Goal: Obtain resource: Download file/media

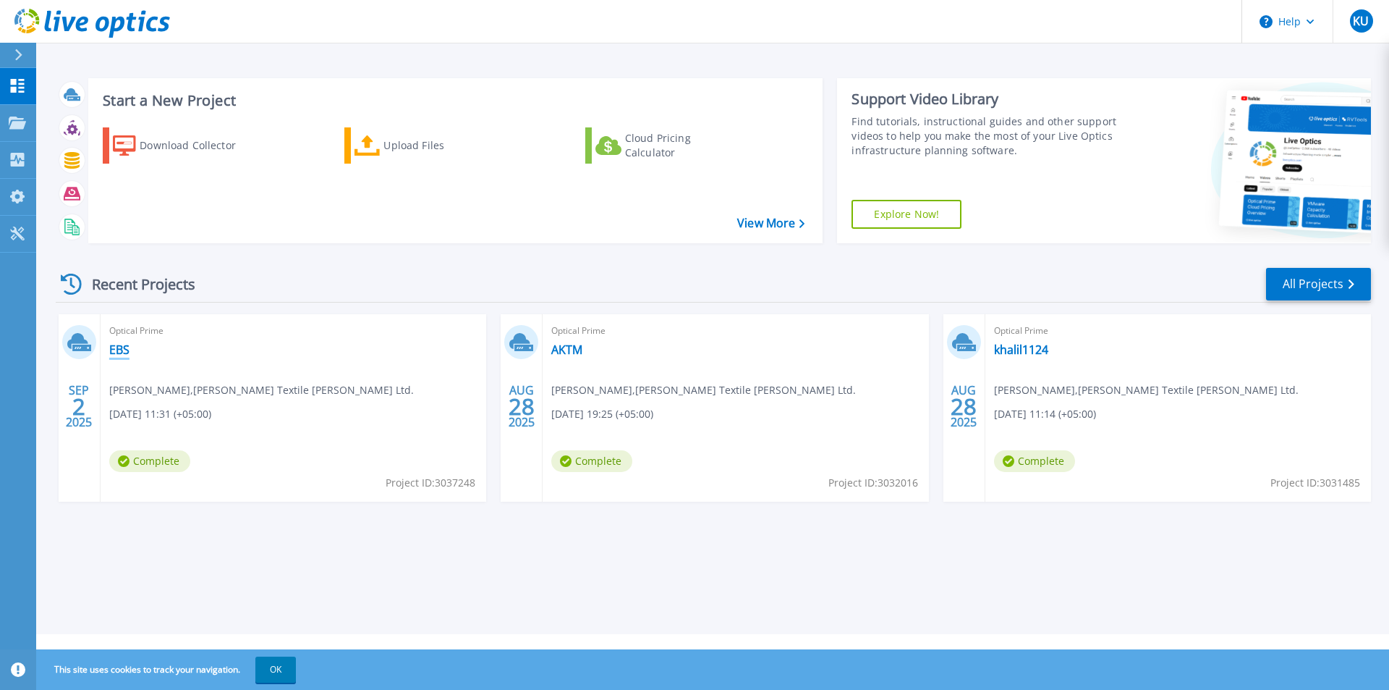
click at [118, 349] on link "EBS" at bounding box center [119, 349] width 20 height 14
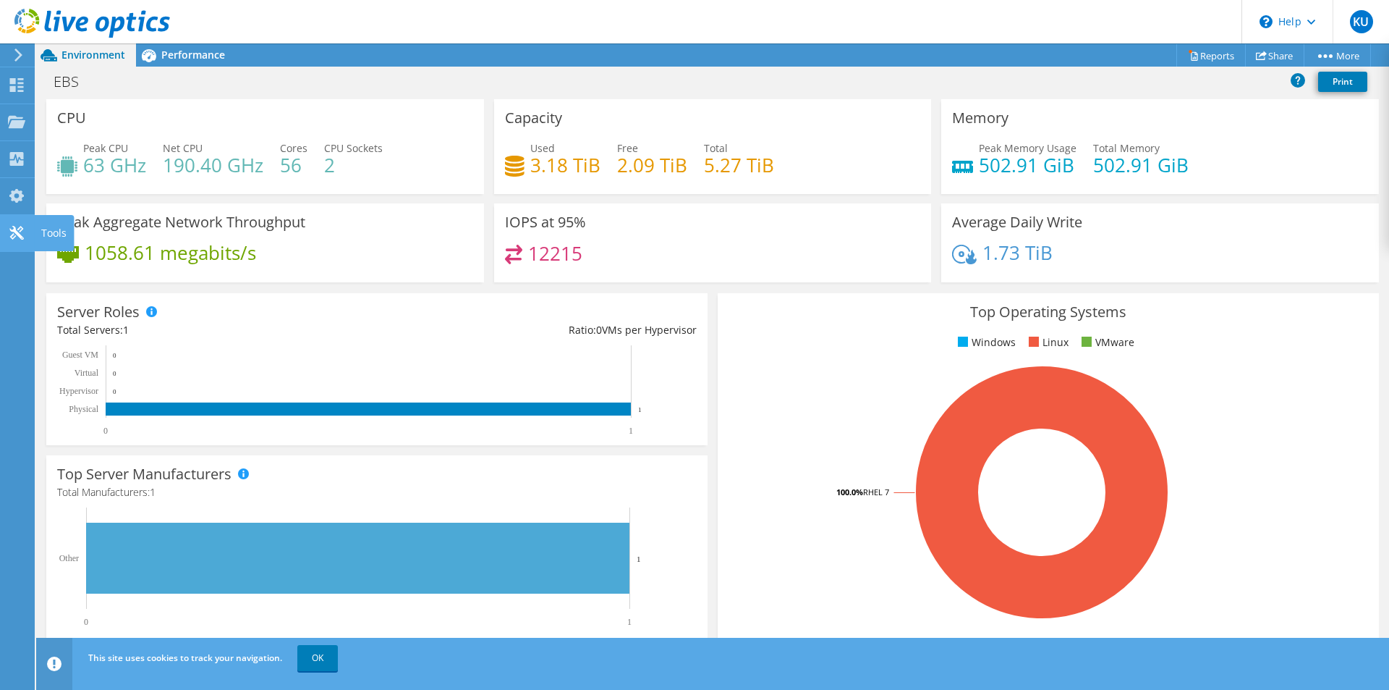
click at [40, 242] on div "Tools" at bounding box center [54, 233] width 40 height 36
click at [1205, 59] on link "Reports" at bounding box center [1210, 55] width 69 height 22
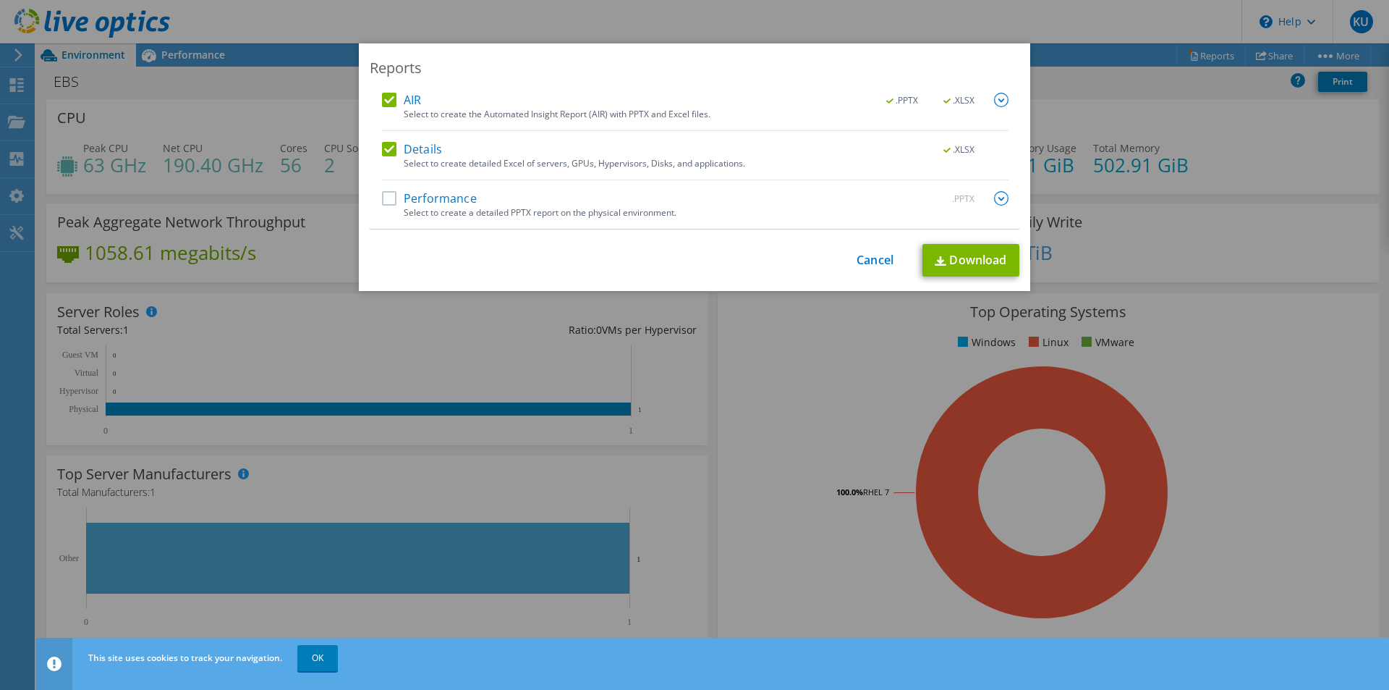
click at [431, 198] on label "Performance" at bounding box center [429, 198] width 95 height 14
click at [0, 0] on input "Performance" at bounding box center [0, 0] width 0 height 0
click at [975, 266] on link "Download" at bounding box center [971, 260] width 97 height 33
